Goal: Transaction & Acquisition: Purchase product/service

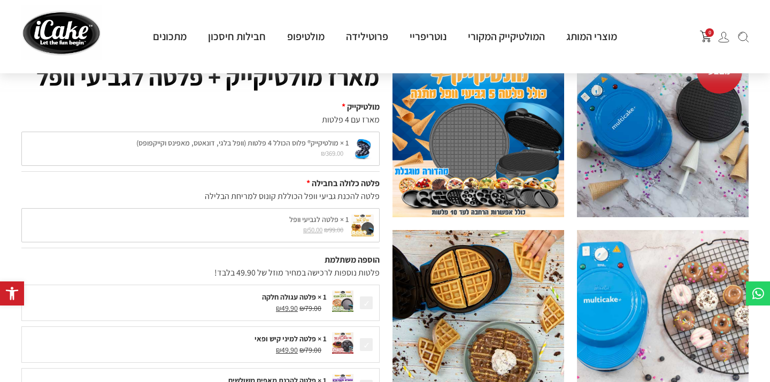
scroll to position [93, 0]
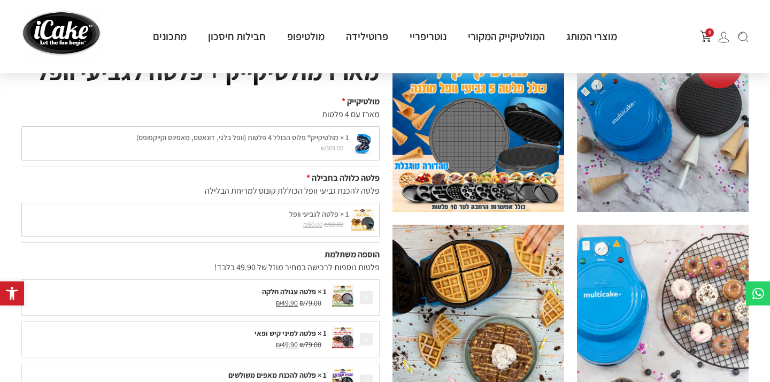
click at [292, 145] on div "1 × מולטיקייק® פלוס הכולל 4 פלטות (וופל בלגי, דונאטס, מאפינס וקייקפופס) ₪ 369.0…" at bounding box center [200, 143] width 358 height 34
click at [317, 218] on div "1 × פלטה לגביעי וופל ₪ 99.00 המחיר המקורי היה: ₪99.00. ₪ 50.00 המחיר הנוכחי הוא…" at bounding box center [200, 220] width 358 height 34
click at [267, 143] on div "1 × מולטיקייק® פלוס הכולל 4 פלטות (וופל בלגי, דונאטס, מאפינס וקייקפופס) ₪ 369.0…" at bounding box center [200, 143] width 358 height 34
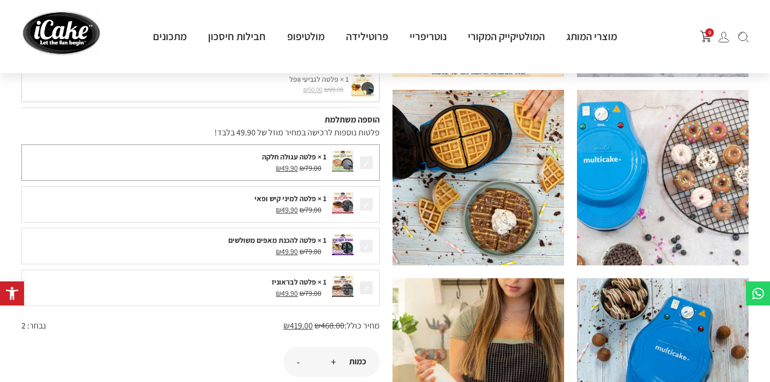
scroll to position [207, 0]
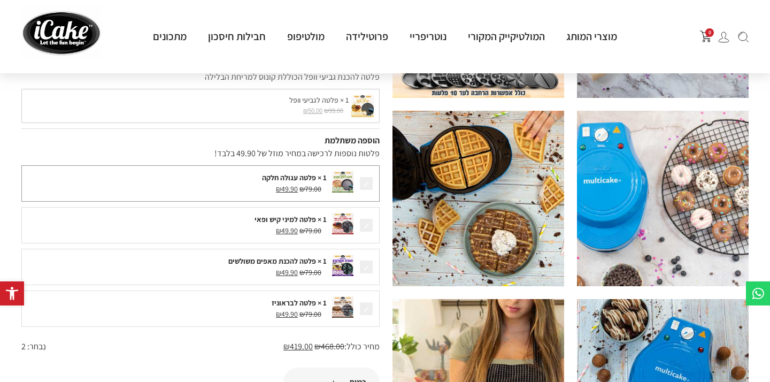
click at [366, 183] on span at bounding box center [366, 183] width 15 height 15
click at [367, 221] on span at bounding box center [366, 225] width 15 height 15
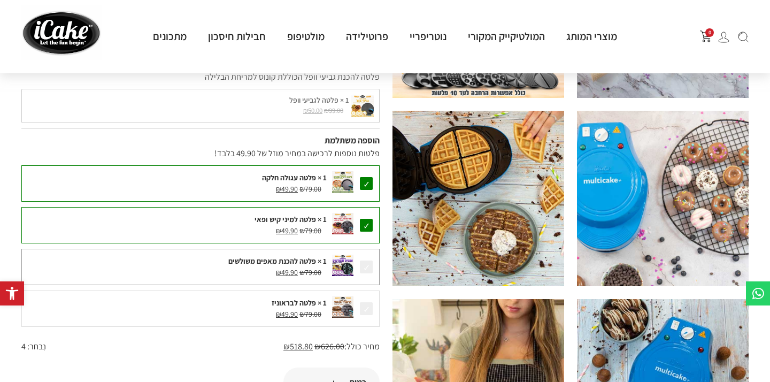
click at [371, 262] on span at bounding box center [366, 266] width 15 height 15
click at [364, 304] on span at bounding box center [366, 308] width 15 height 15
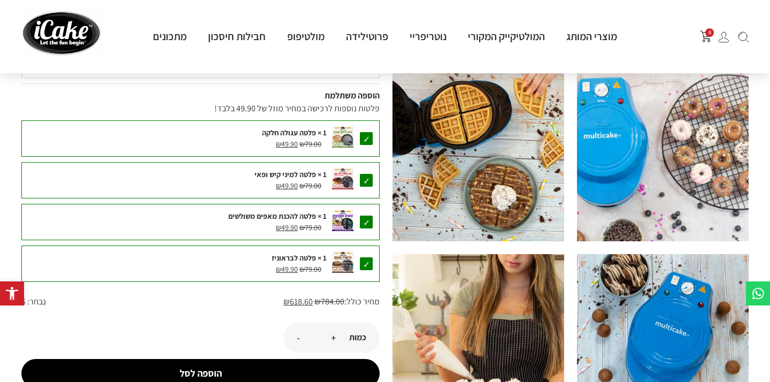
scroll to position [251, 0]
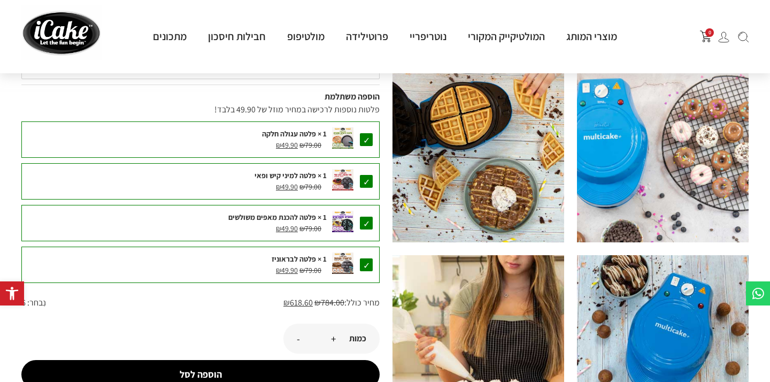
click at [369, 142] on span at bounding box center [366, 139] width 15 height 15
click at [369, 182] on span at bounding box center [366, 181] width 15 height 15
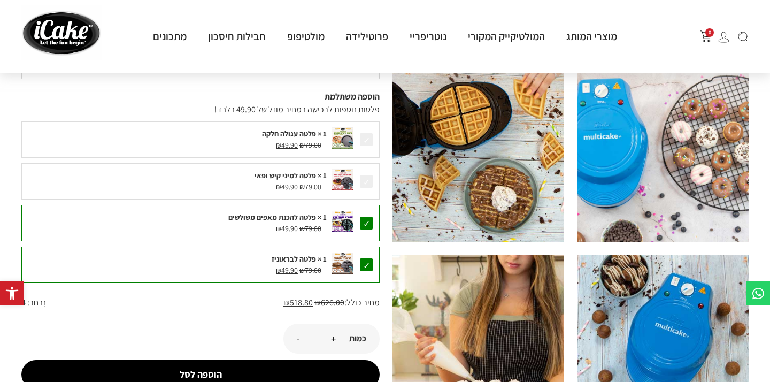
click at [373, 223] on span at bounding box center [366, 223] width 15 height 15
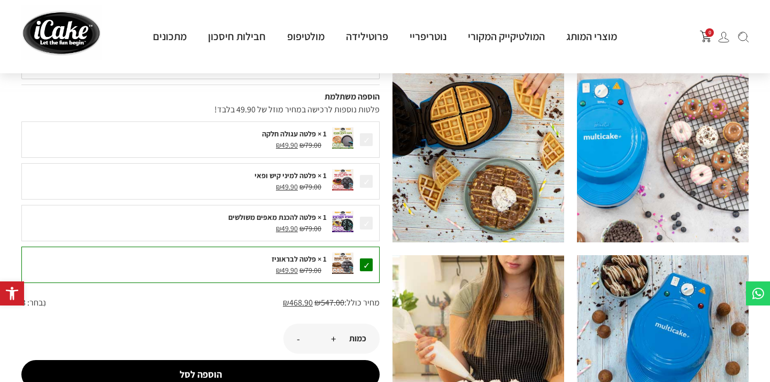
click at [369, 259] on span at bounding box center [366, 264] width 15 height 15
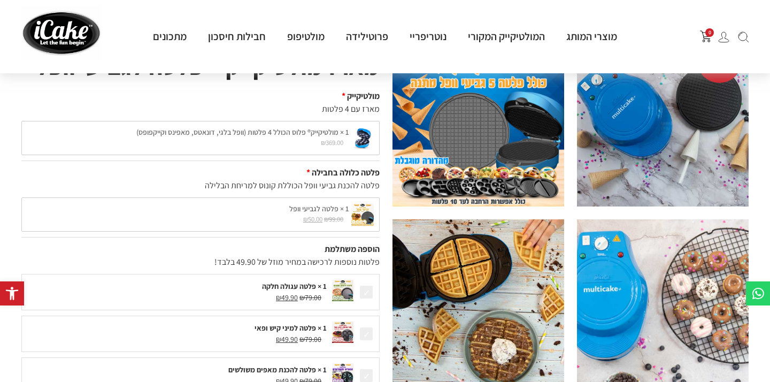
scroll to position [98, 0]
click at [325, 132] on div "1 × מולטיקייק® פלוס הכולל 4 פלטות (וופל בלגי, דונאטס, מאפינס וקייקפופס) ₪ 369.0…" at bounding box center [200, 138] width 358 height 34
click at [361, 139] on div "1 × מולטיקייק® פלוס הכולל 4 פלטות (וופל בלגי, דונאטס, מאפינס וקייקפופס) ₪ 369.0…" at bounding box center [200, 138] width 358 height 34
click at [358, 219] on div "1 × פלטה לגביעי וופל ₪ 99.00 המחיר המקורי היה: ₪99.00. ₪ 50.00 המחיר הנוכחי הוא…" at bounding box center [200, 215] width 358 height 34
click at [296, 223] on div "1 × פלטה לגביעי וופל ₪ 99.00 המחיר המקורי היה: ₪99.00. ₪ 50.00 המחיר הנוכחי הוא…" at bounding box center [200, 215] width 358 height 34
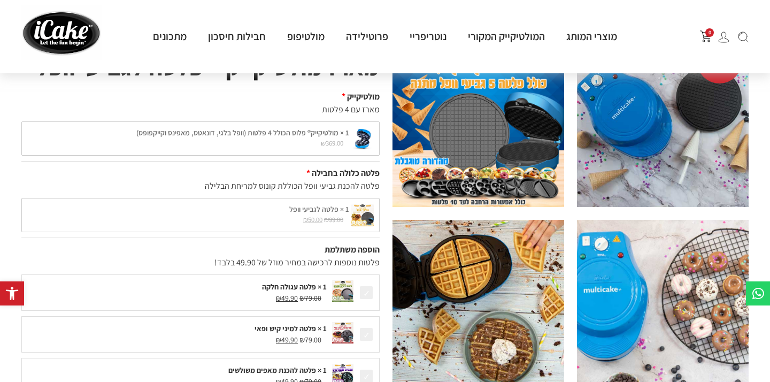
click at [340, 200] on div "1 × פלטה לגביעי וופל ₪ 99.00 המחיר המקורי היה: ₪99.00. ₪ 50.00 המחיר הנוכחי הוא…" at bounding box center [200, 215] width 358 height 34
click at [305, 204] on div "1 × פלטה לגביעי וופל ₪ 99.00 המחיר המקורי היה: ₪99.00. ₪ 50.00 המחיר הנוכחי הוא…" at bounding box center [200, 215] width 358 height 34
